Goal: Register for event/course

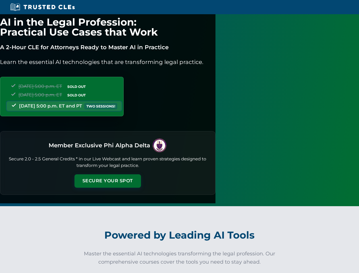
click at [141, 175] on button "Secure Your Spot" at bounding box center [108, 180] width 67 height 13
